Goal: Information Seeking & Learning: Learn about a topic

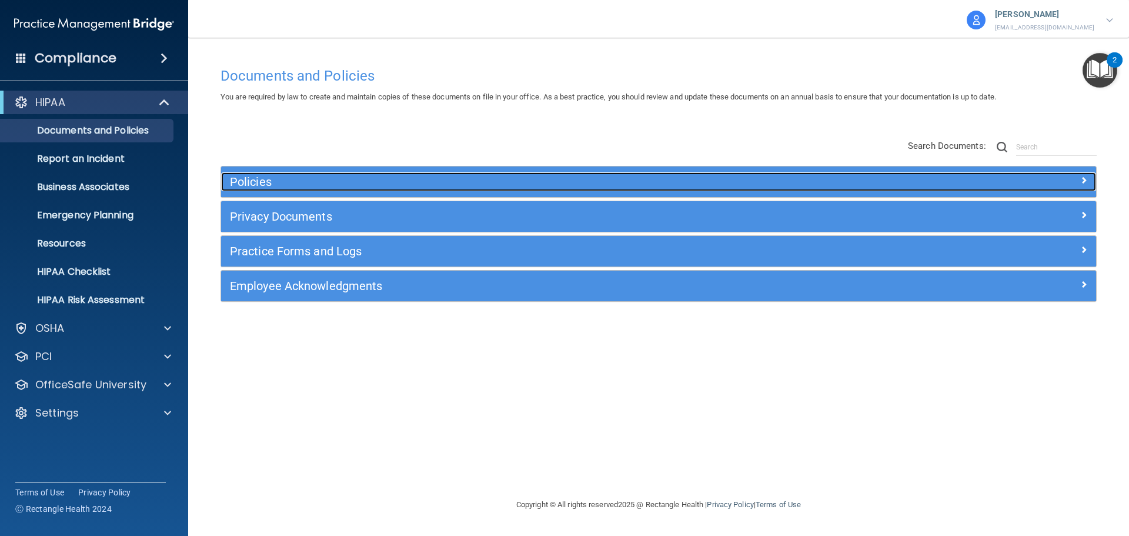
click at [245, 179] on h5 "Policies" at bounding box center [549, 181] width 639 height 13
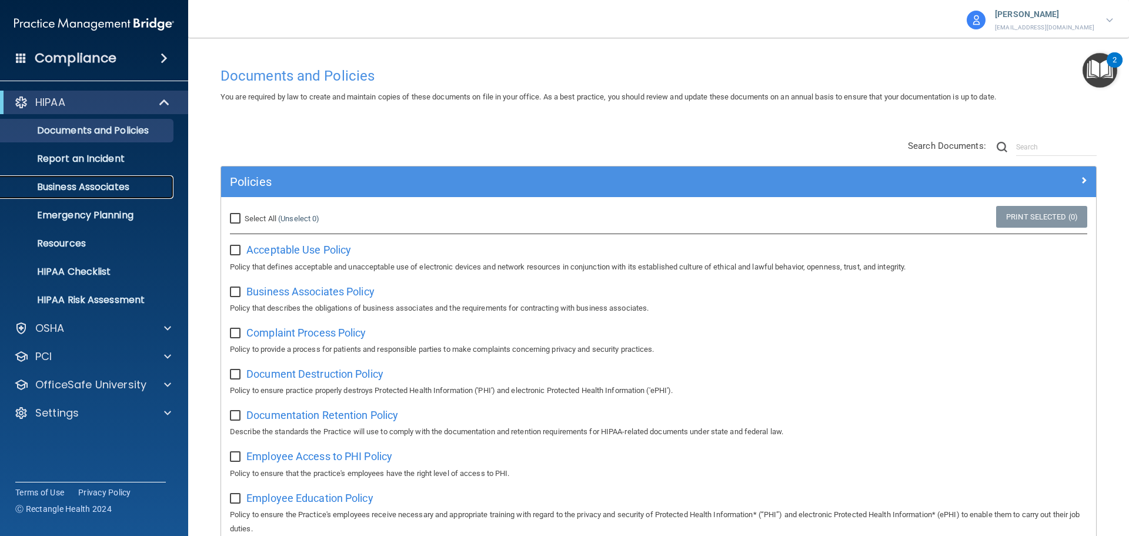
click at [83, 181] on p "Business Associates" at bounding box center [88, 187] width 161 height 12
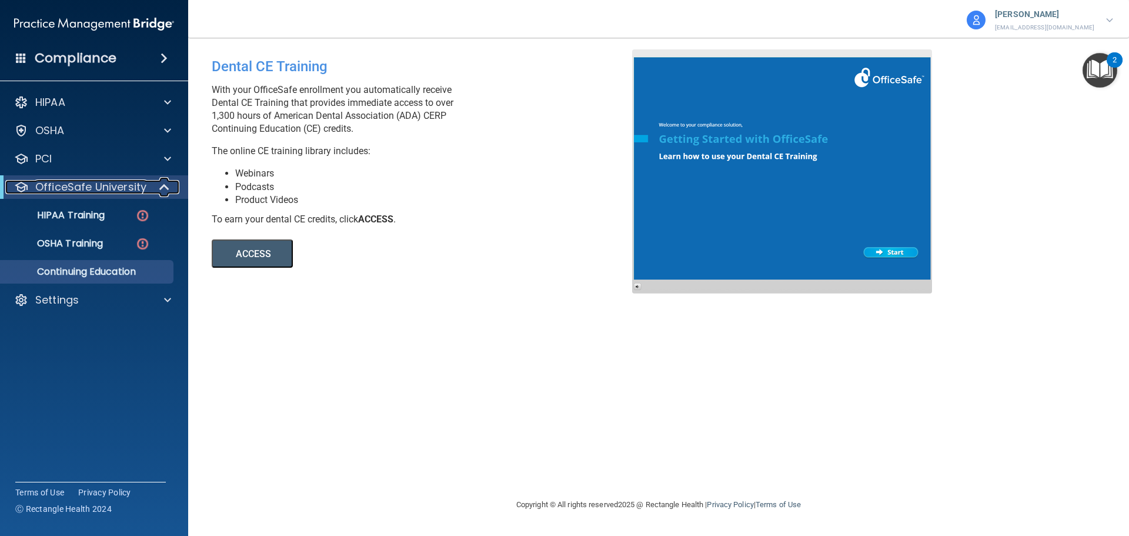
click at [163, 183] on span at bounding box center [166, 187] width 10 height 14
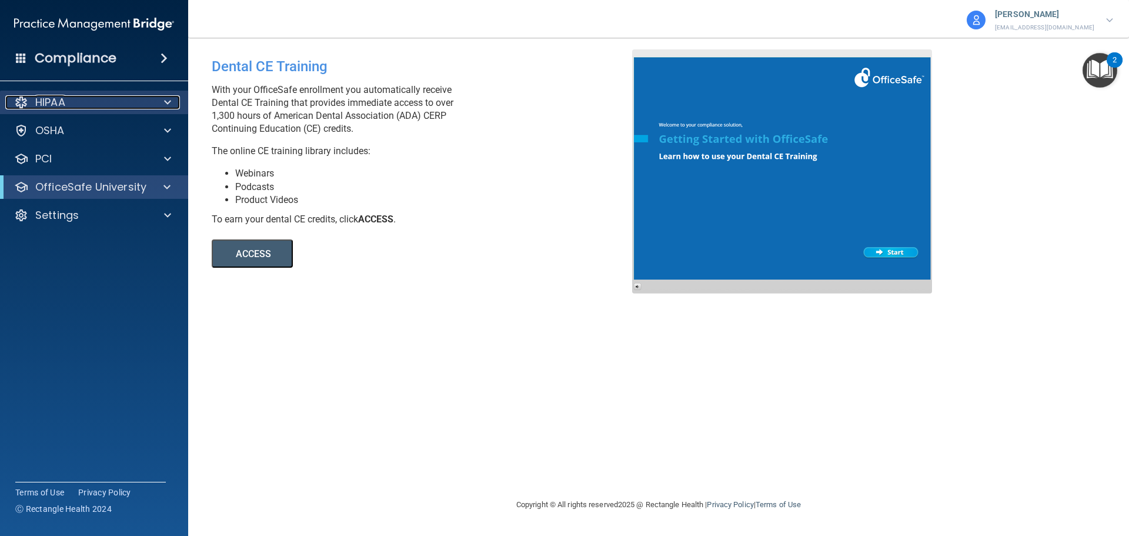
click at [167, 103] on span at bounding box center [167, 102] width 7 height 14
